Goal: Use online tool/utility: Utilize a website feature to perform a specific function

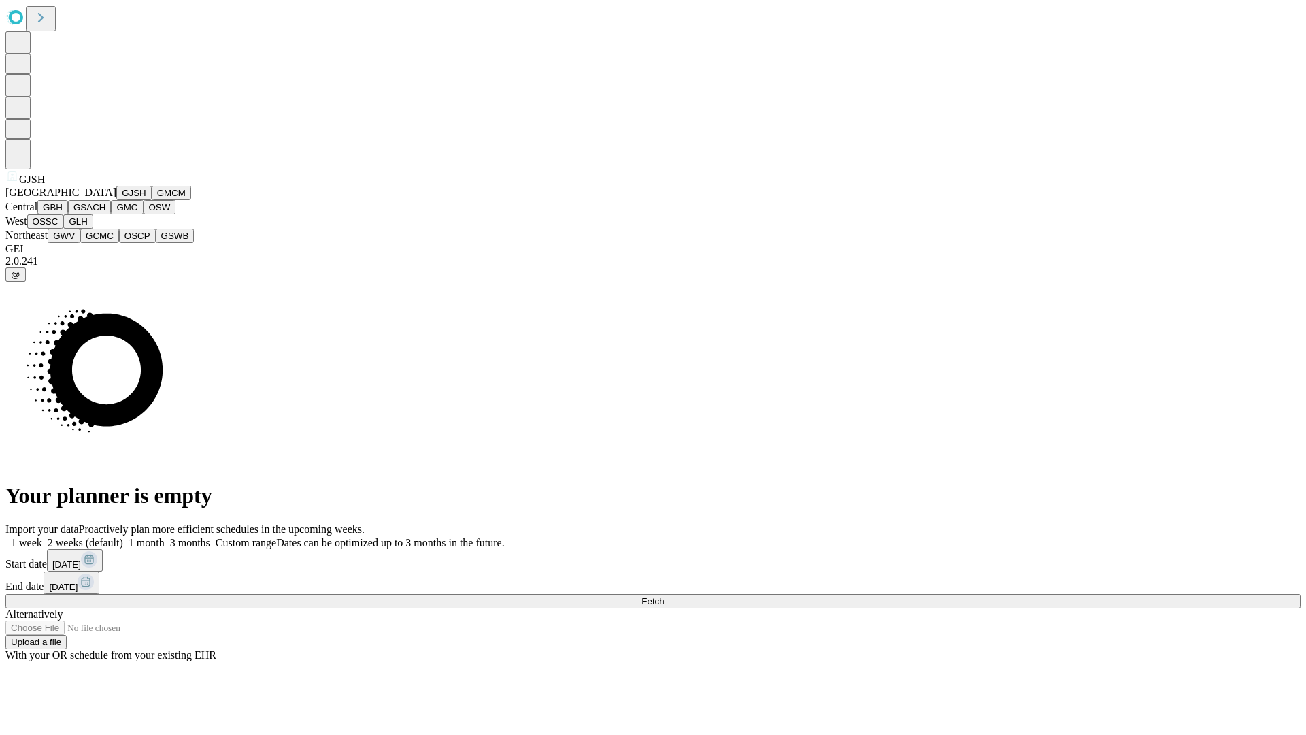
click at [116, 200] on button "GJSH" at bounding box center [133, 193] width 35 height 14
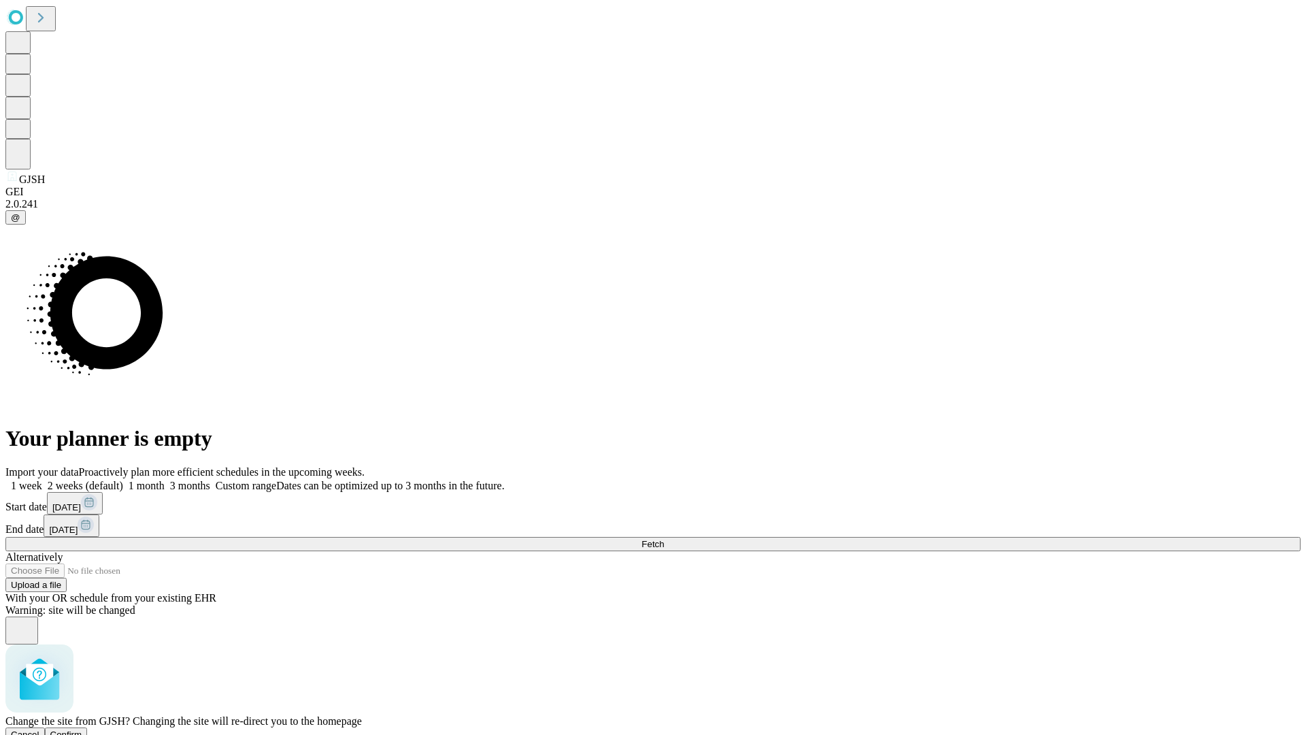
click at [82, 729] on span "Confirm" at bounding box center [66, 734] width 32 height 10
click at [123, 480] on label "2 weeks (default)" at bounding box center [82, 486] width 81 height 12
click at [664, 539] on span "Fetch" at bounding box center [652, 544] width 22 height 10
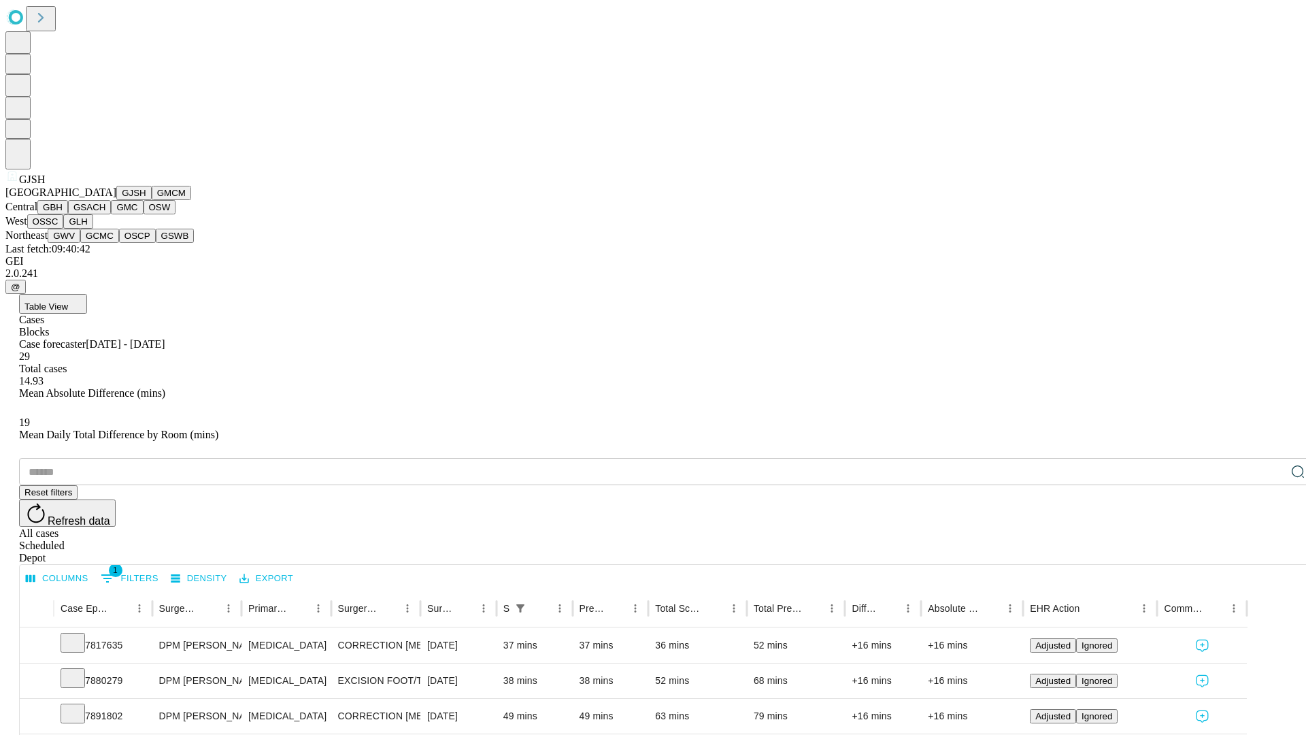
click at [152, 200] on button "GMCM" at bounding box center [171, 193] width 39 height 14
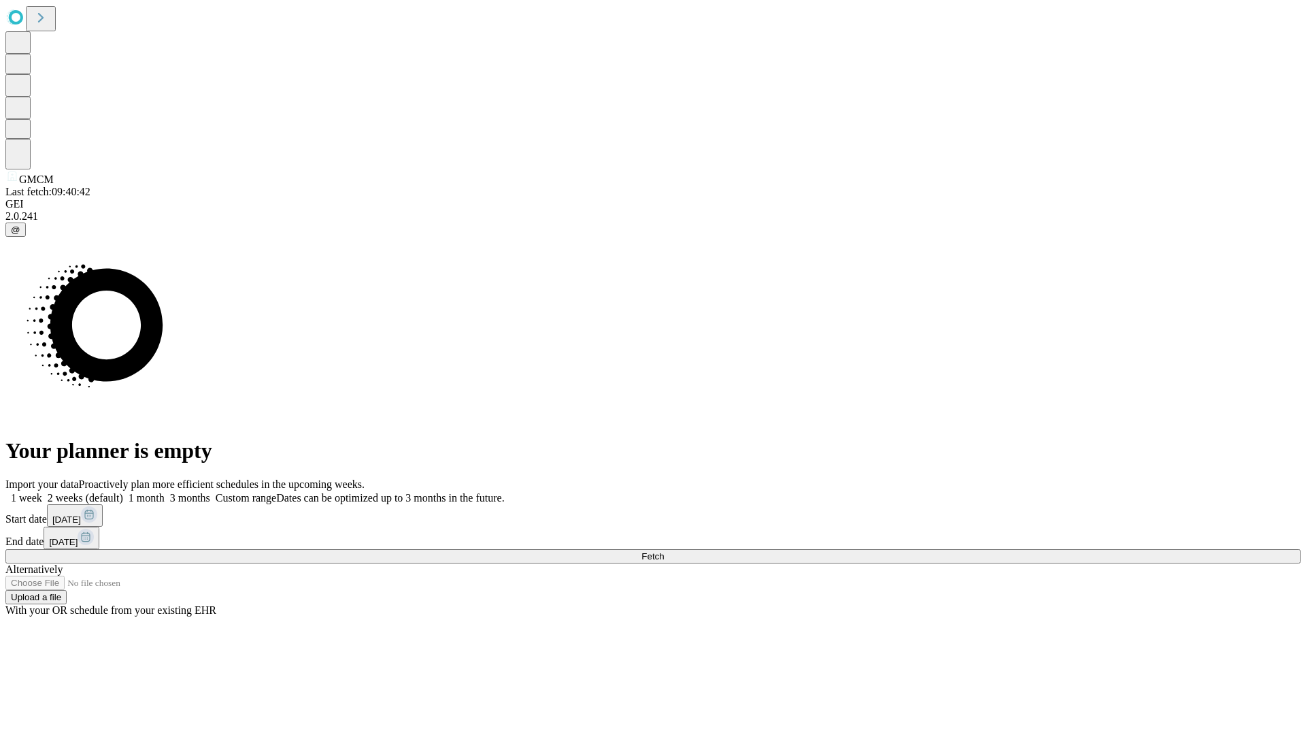
click at [123, 492] on label "2 weeks (default)" at bounding box center [82, 498] width 81 height 12
click at [664, 551] on span "Fetch" at bounding box center [652, 556] width 22 height 10
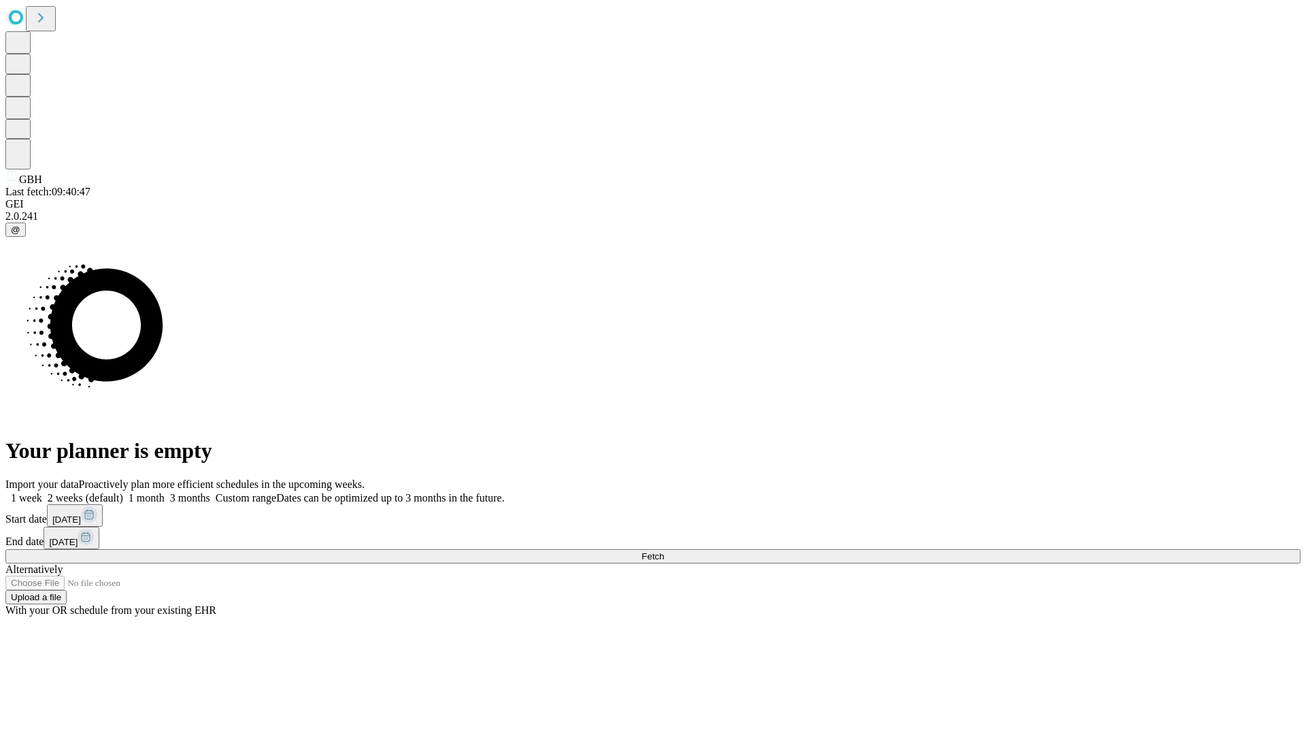
click at [123, 492] on label "2 weeks (default)" at bounding box center [82, 498] width 81 height 12
click at [664, 551] on span "Fetch" at bounding box center [652, 556] width 22 height 10
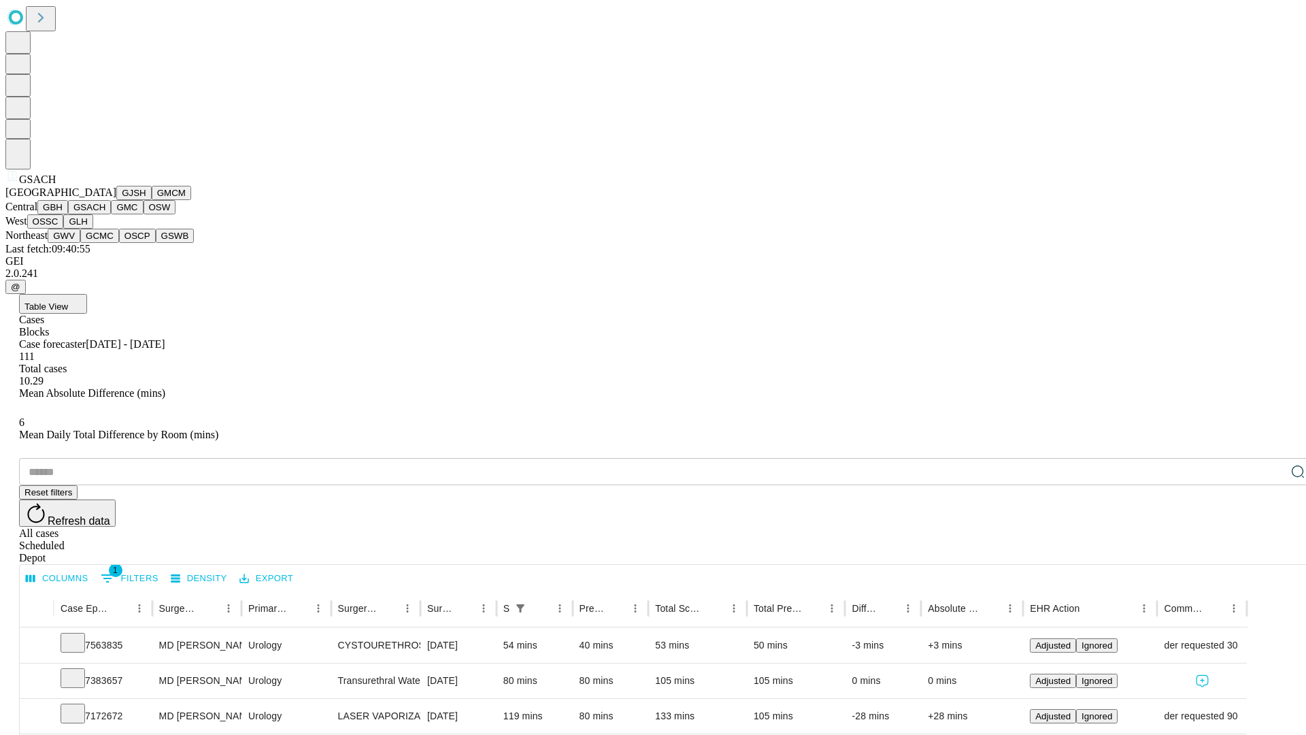
click at [111, 214] on button "GMC" at bounding box center [127, 207] width 32 height 14
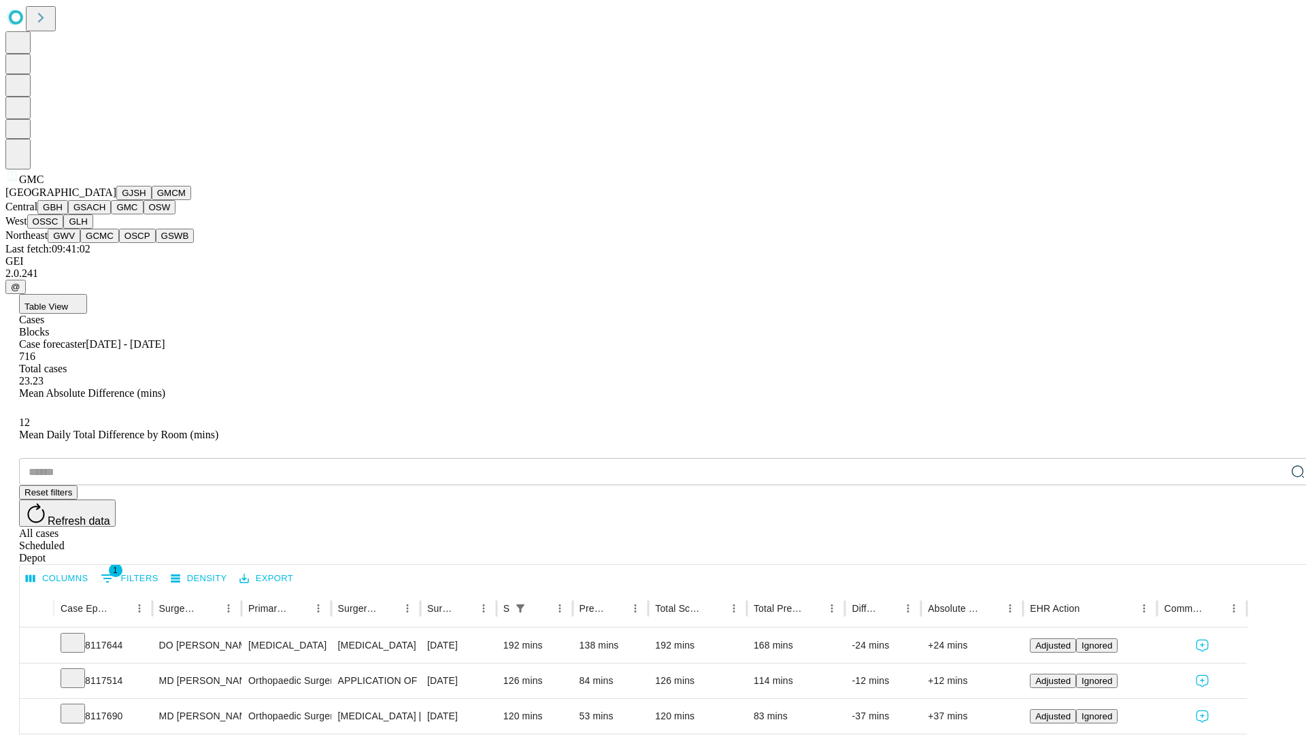
click at [144, 214] on button "OSW" at bounding box center [160, 207] width 33 height 14
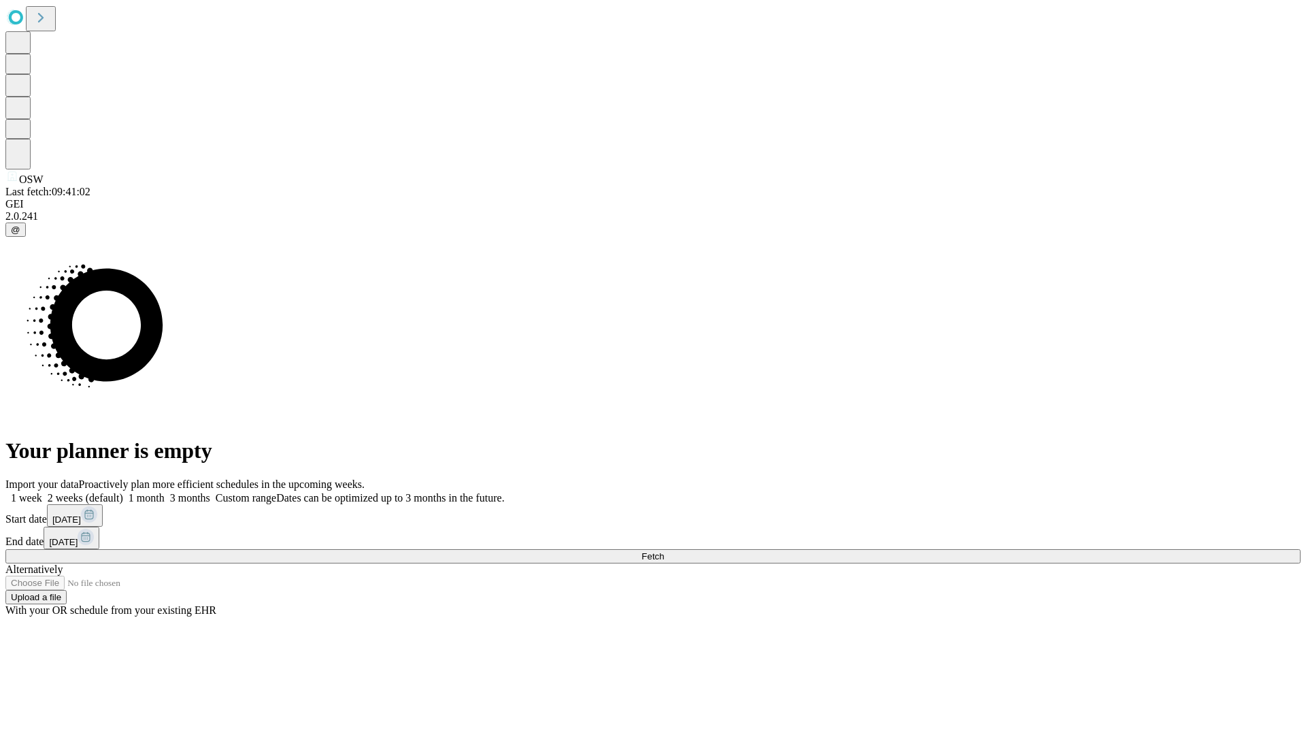
click at [123, 492] on label "2 weeks (default)" at bounding box center [82, 498] width 81 height 12
click at [664, 551] on span "Fetch" at bounding box center [652, 556] width 22 height 10
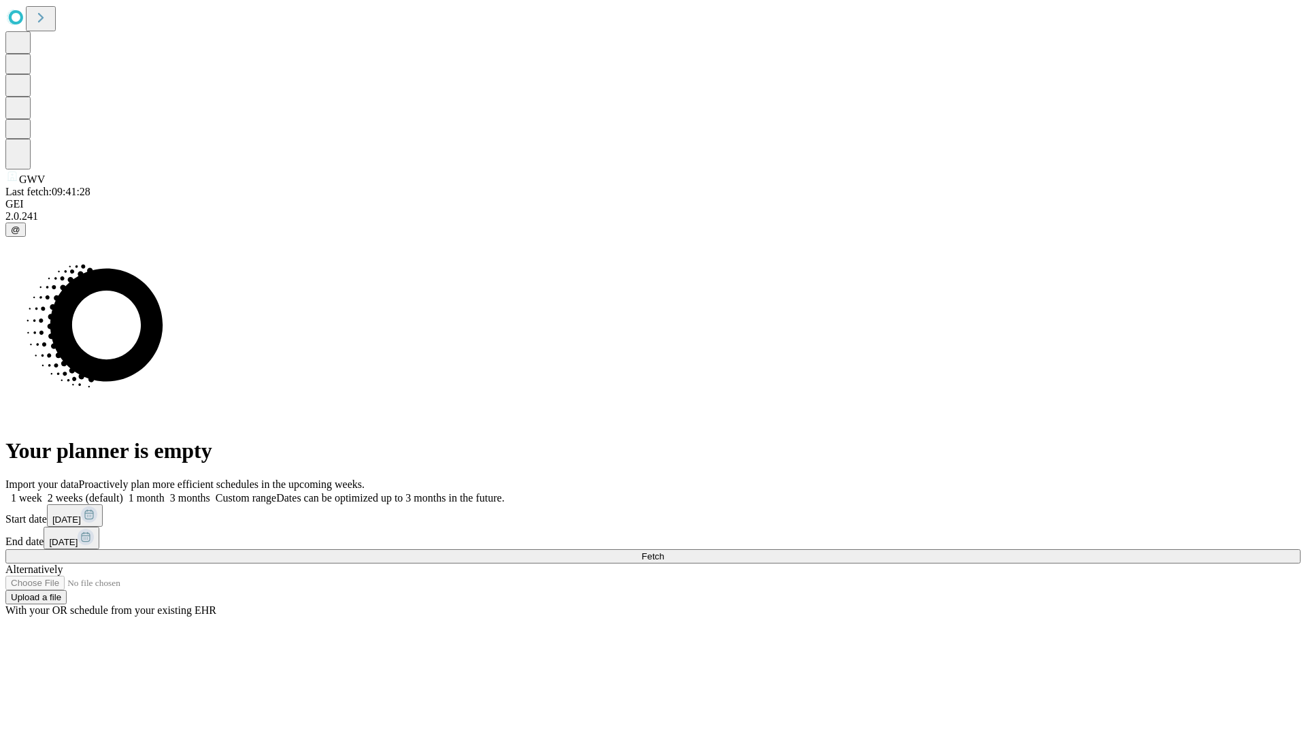
click at [123, 492] on label "2 weeks (default)" at bounding box center [82, 498] width 81 height 12
click at [664, 551] on span "Fetch" at bounding box center [652, 556] width 22 height 10
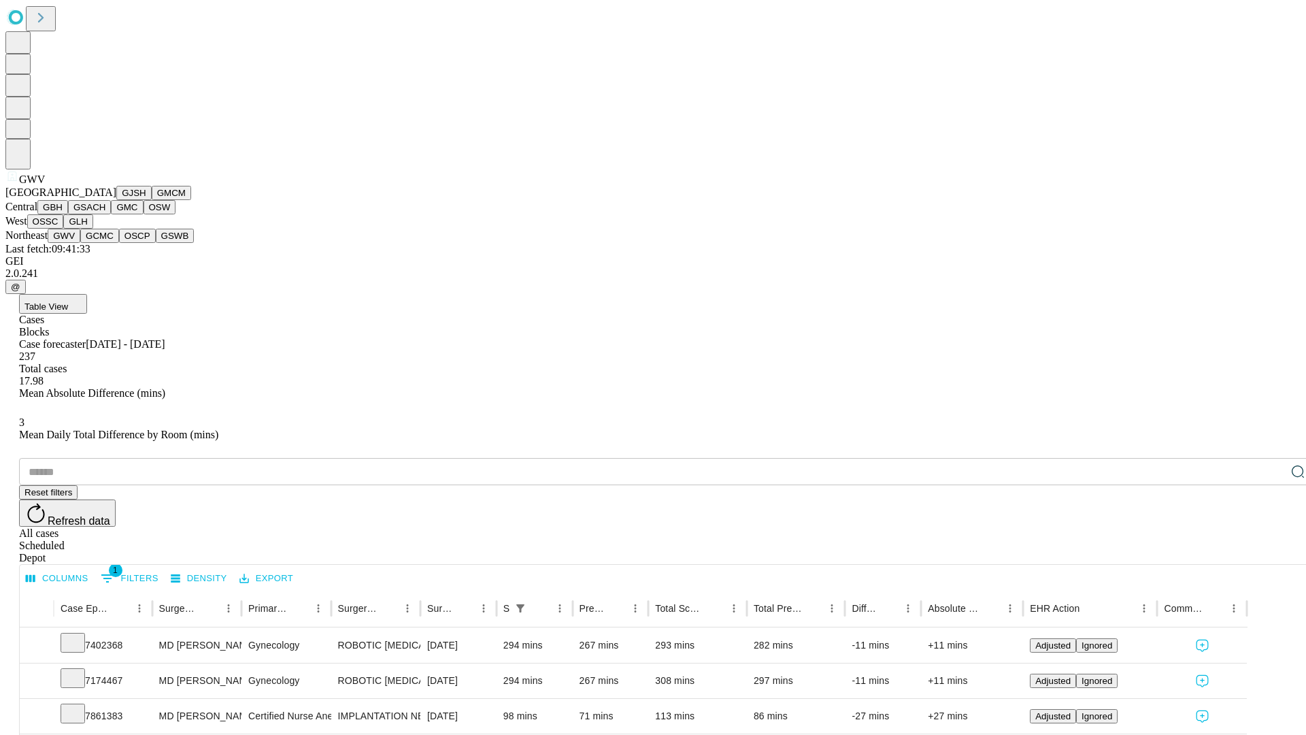
click at [105, 243] on button "GCMC" at bounding box center [99, 236] width 39 height 14
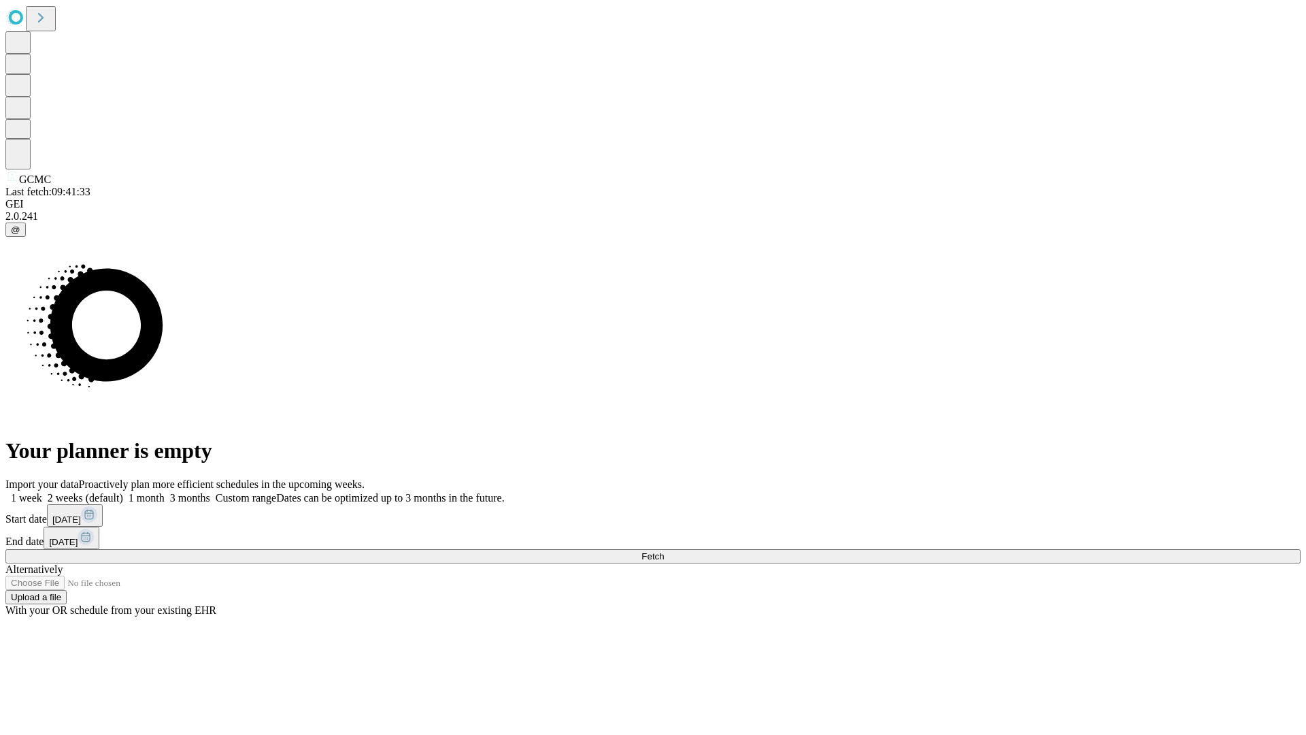
click at [123, 492] on label "2 weeks (default)" at bounding box center [82, 498] width 81 height 12
click at [664, 551] on span "Fetch" at bounding box center [652, 556] width 22 height 10
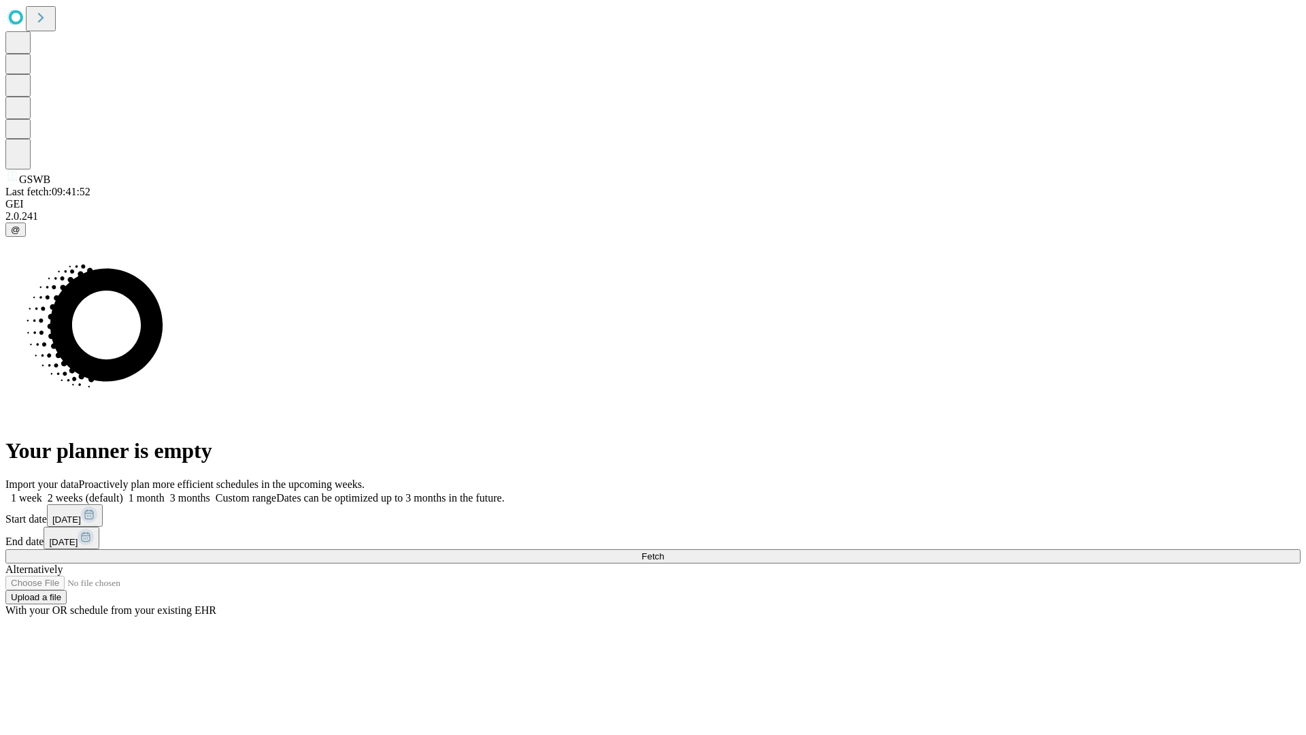
click at [123, 492] on label "2 weeks (default)" at bounding box center [82, 498] width 81 height 12
click at [664, 551] on span "Fetch" at bounding box center [652, 556] width 22 height 10
